Goal: Check status: Check status

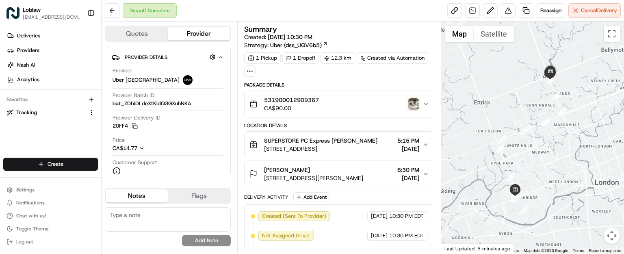
click at [415, 103] on img "button" at bounding box center [413, 103] width 11 height 11
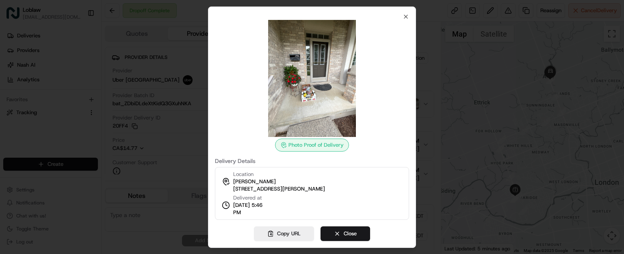
click at [318, 80] on img at bounding box center [312, 78] width 117 height 117
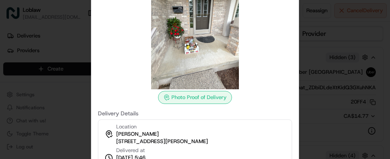
click at [167, 100] on icon at bounding box center [166, 97] width 7 height 7
click at [167, 97] on circle at bounding box center [167, 97] width 2 height 2
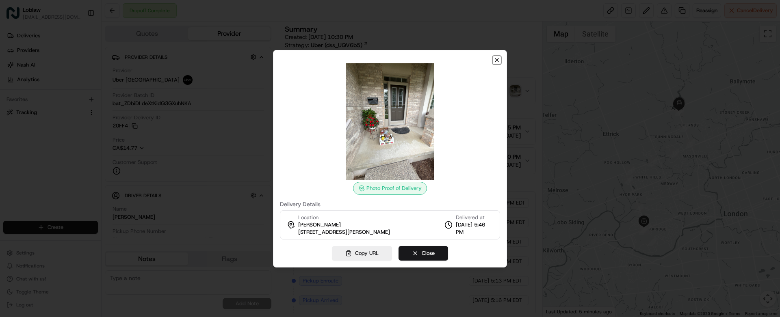
click at [495, 62] on icon "button" at bounding box center [497, 60] width 7 height 7
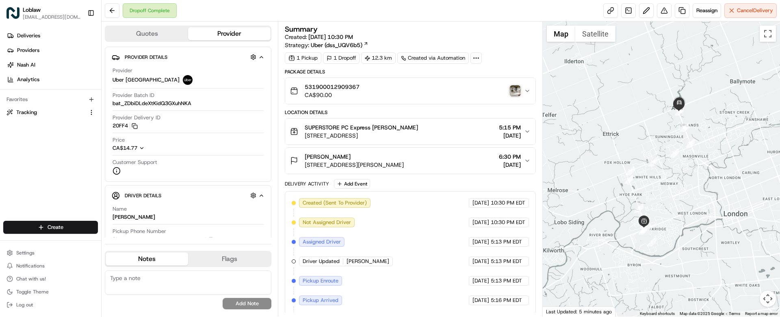
click at [510, 93] on img "button" at bounding box center [515, 90] width 11 height 11
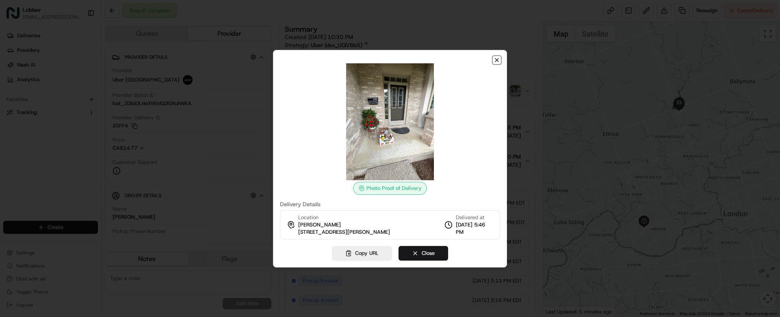
click at [499, 60] on icon "button" at bounding box center [497, 60] width 7 height 7
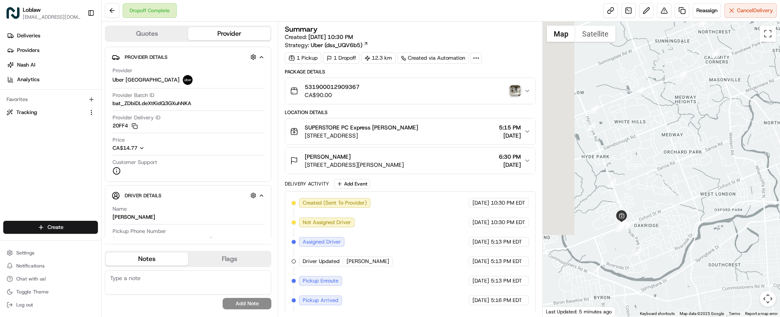
drag, startPoint x: 638, startPoint y: 216, endPoint x: 677, endPoint y: 209, distance: 39.6
click at [624, 209] on div at bounding box center [662, 169] width 238 height 295
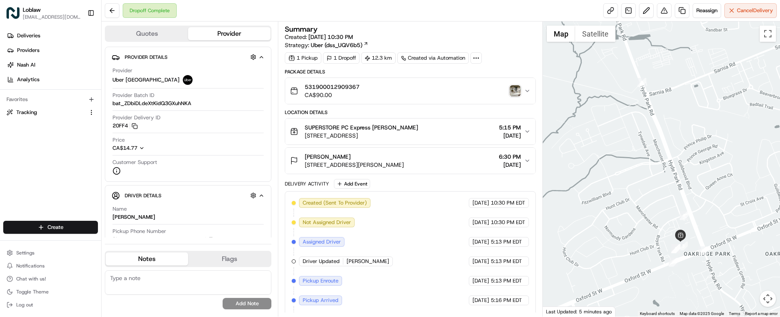
drag, startPoint x: 631, startPoint y: 225, endPoint x: 601, endPoint y: 210, distance: 33.1
click at [601, 210] on div at bounding box center [662, 169] width 238 height 295
